Goal: Information Seeking & Learning: Learn about a topic

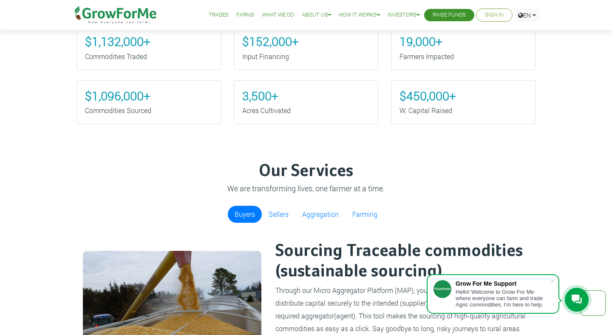
scroll to position [442, 0]
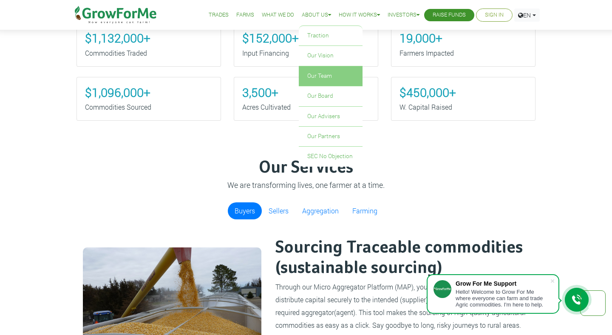
click at [319, 79] on link "Our Team" at bounding box center [331, 76] width 64 height 20
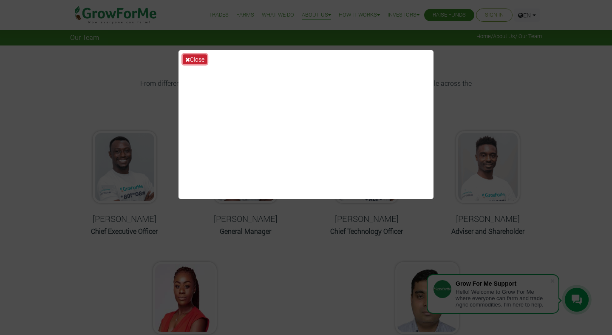
click at [183, 59] on button "Close" at bounding box center [195, 59] width 24 height 10
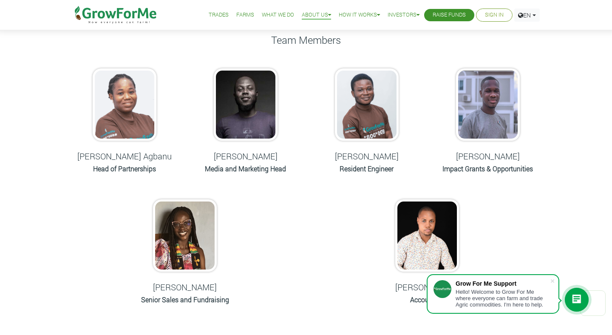
scroll to position [374, 0]
